Goal: Task Accomplishment & Management: Use online tool/utility

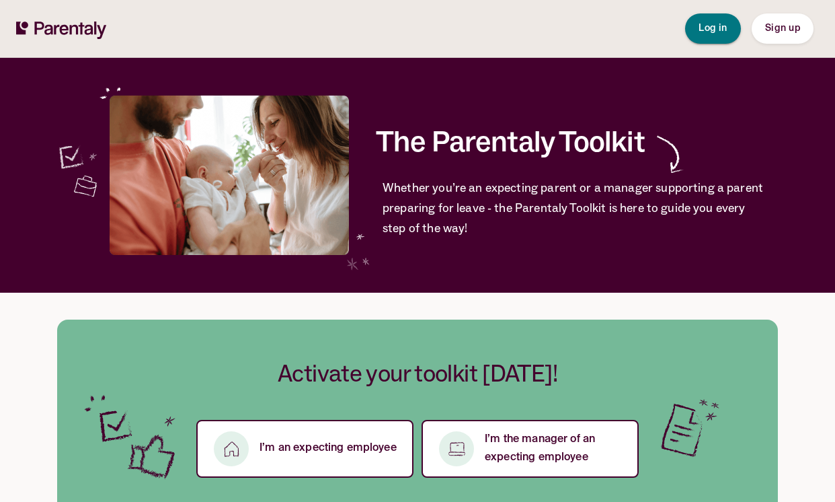
click at [704, 31] on span "Log in" at bounding box center [713, 28] width 29 height 9
